Goal: Navigation & Orientation: Find specific page/section

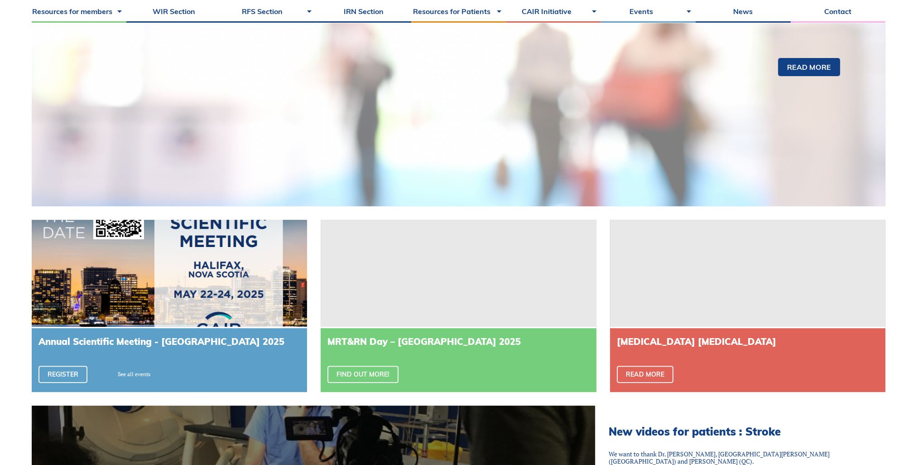
scroll to position [91, 0]
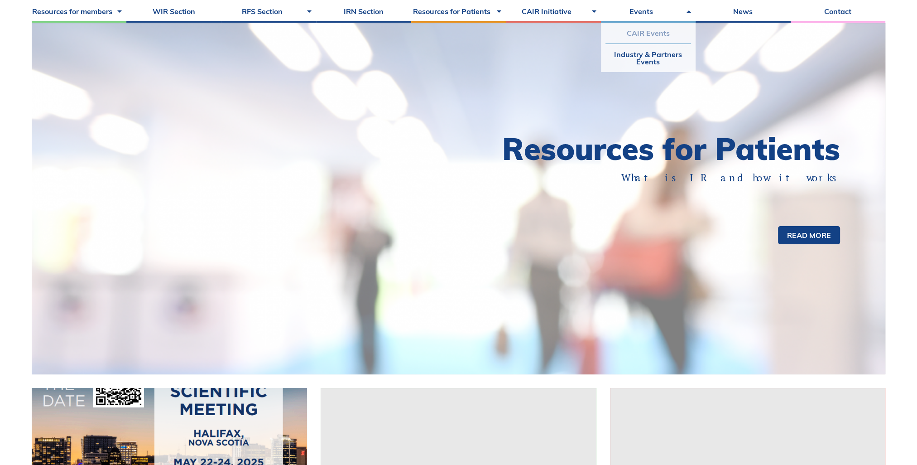
click at [636, 34] on link "CAIR Events" at bounding box center [649, 33] width 86 height 21
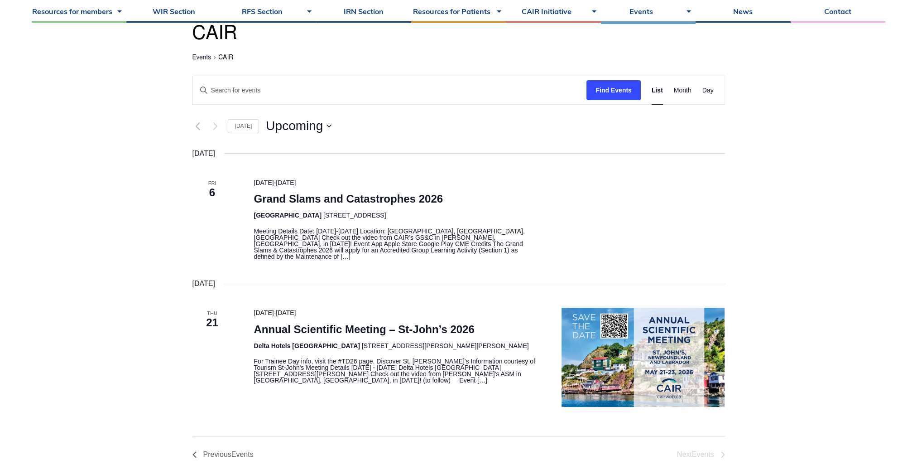
scroll to position [91, 0]
